Goal: Find specific page/section: Find specific page/section

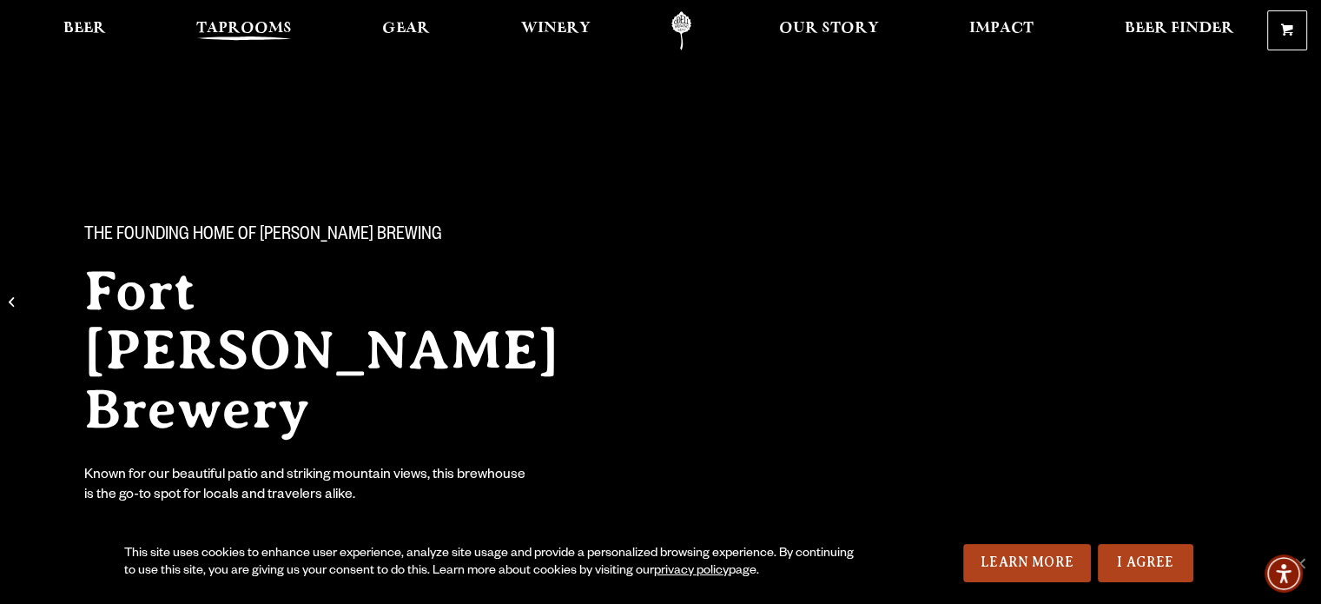
click at [248, 28] on span "Taprooms" at bounding box center [244, 29] width 96 height 14
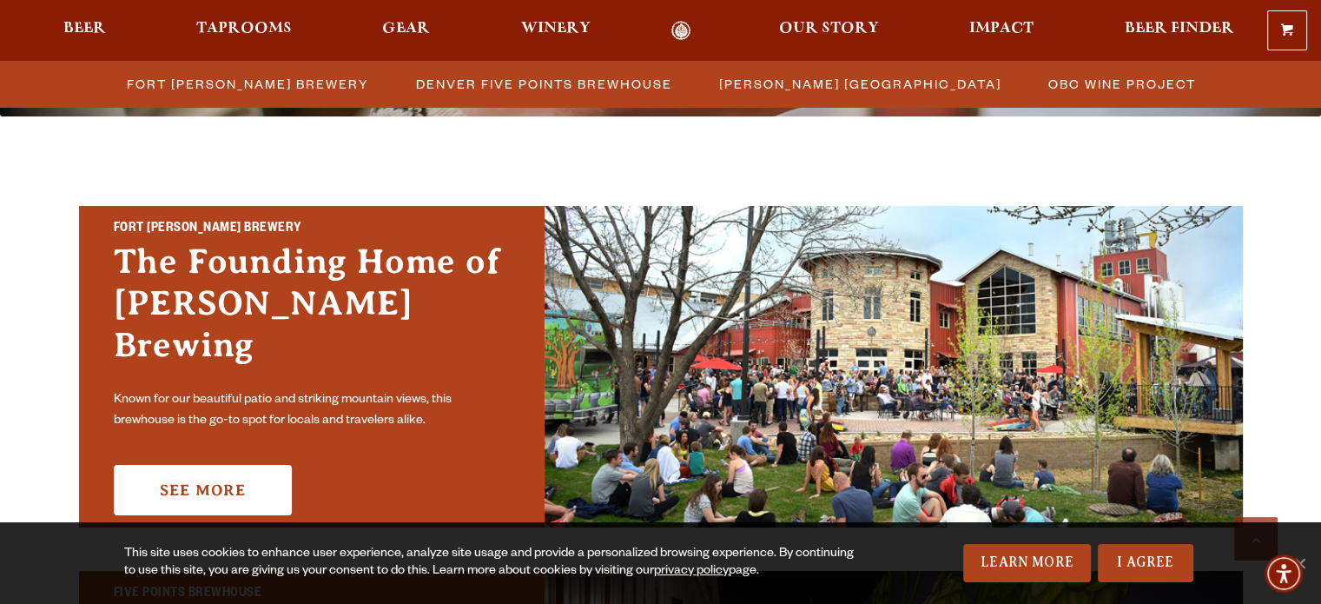
scroll to position [591, 0]
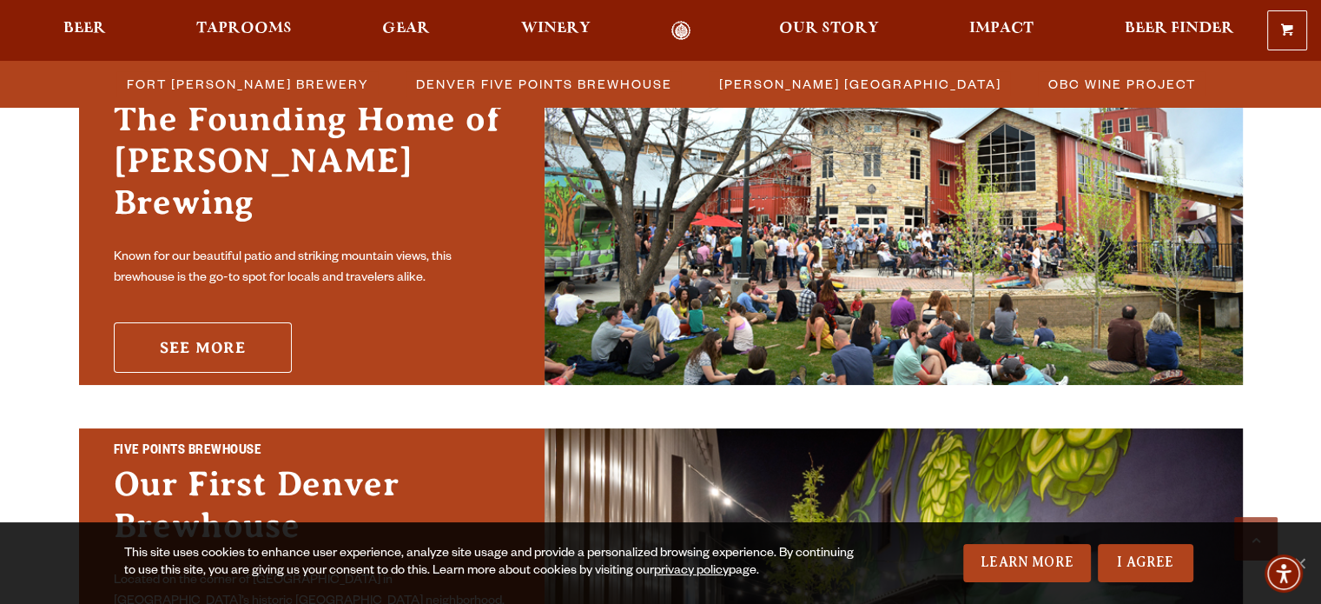
click at [215, 322] on link "See More" at bounding box center [203, 347] width 178 height 50
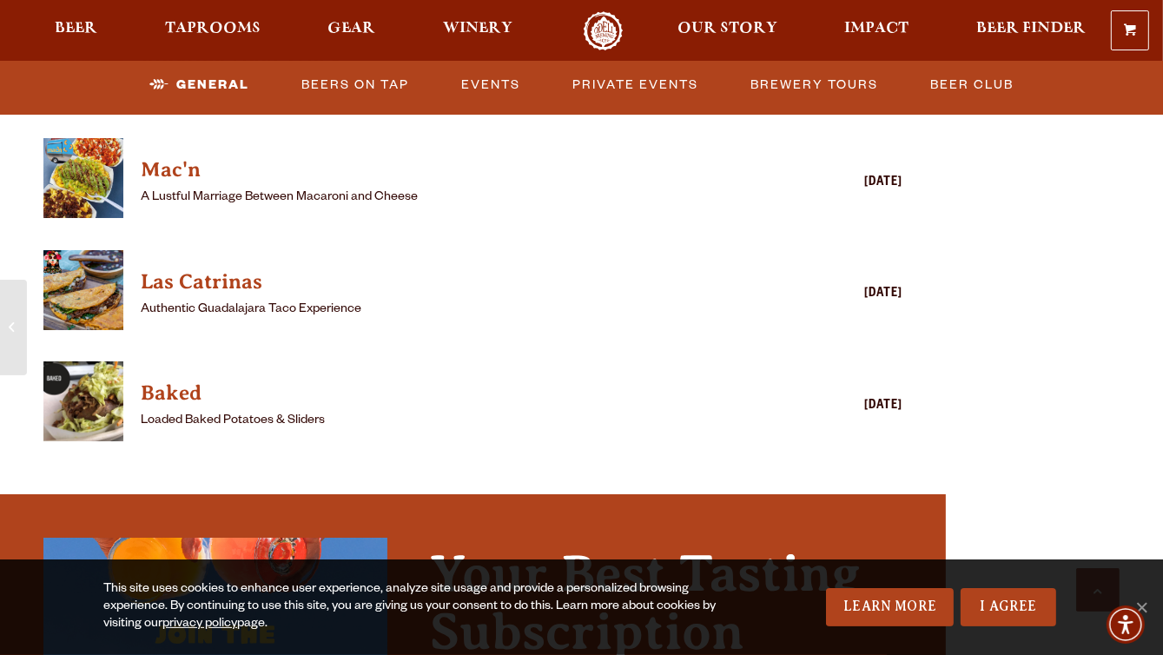
scroll to position [2307, 0]
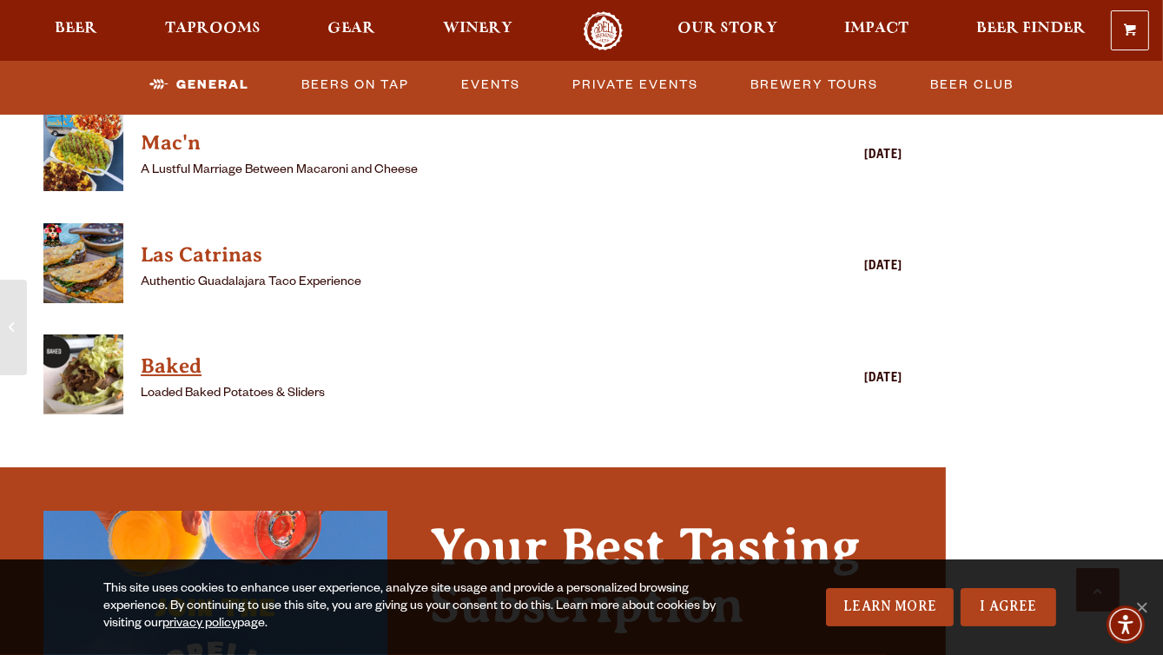
click at [171, 353] on h4 "Baked" at bounding box center [448, 367] width 614 height 28
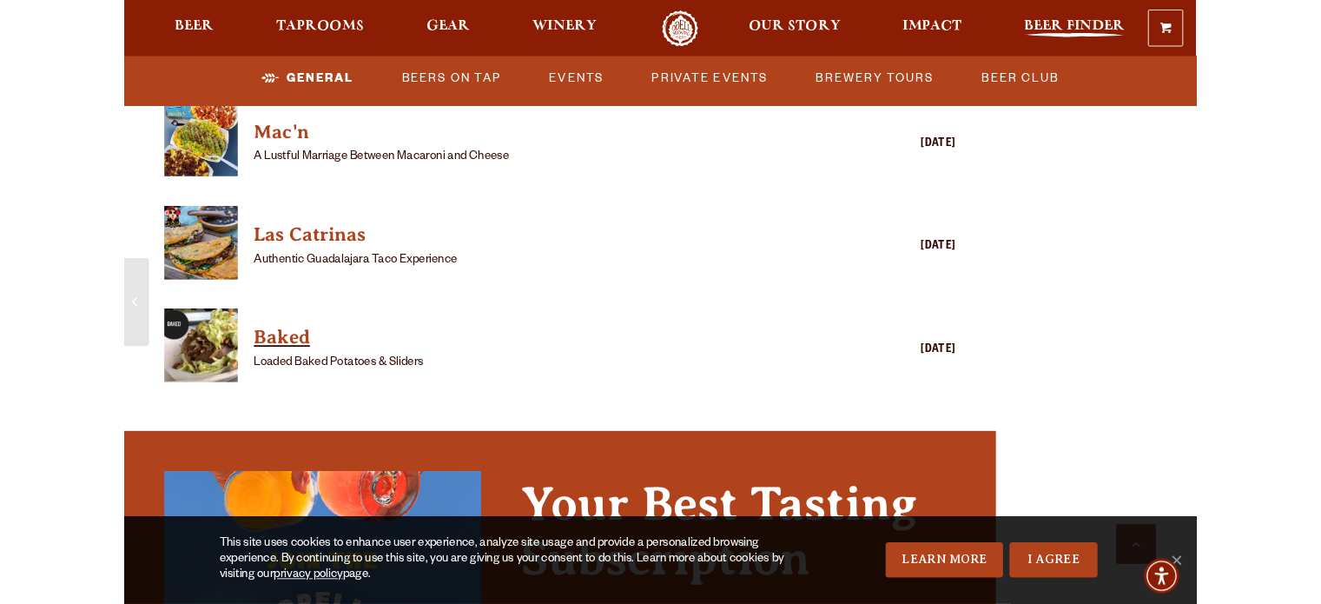
scroll to position [2344, 0]
